Goal: Use online tool/utility

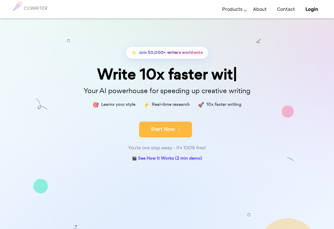
click at [175, 125] on button "Start Now" at bounding box center [165, 130] width 53 height 16
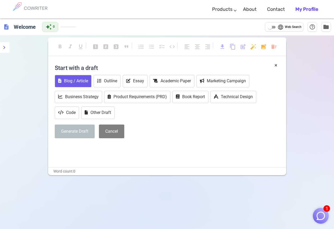
click at [80, 79] on button "Blog / Article" at bounding box center [73, 81] width 37 height 12
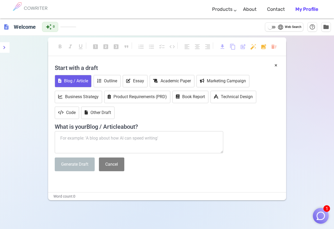
click at [86, 141] on textarea at bounding box center [139, 142] width 169 height 22
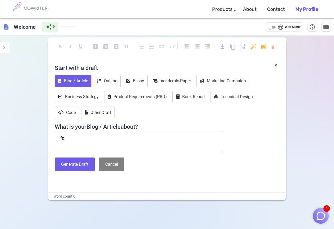
type textarea "f"
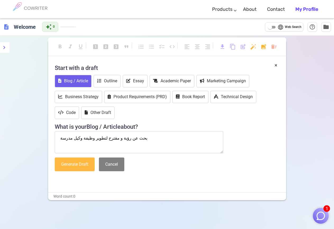
type textarea "بحث عن رؤية و مقترح لتطوير وظيفة وكيل مدرسة"
click at [83, 167] on button "Generate Draft" at bounding box center [75, 165] width 40 height 14
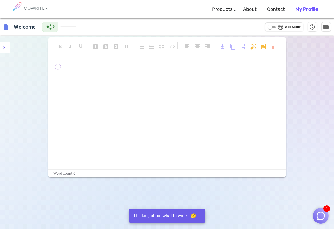
click at [131, 66] on p "﻿ ﻿ ﻿" at bounding box center [167, 68] width 225 height 8
click at [172, 215] on div "Thinking about what to write... 🤔" at bounding box center [164, 216] width 63 height 10
